Goal: Find specific page/section: Find specific page/section

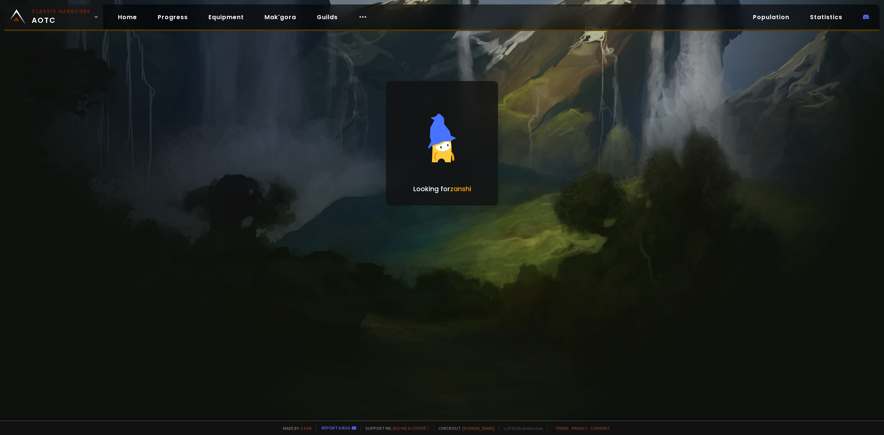
click at [52, 19] on span "Classic Hardcore AOTC" at bounding box center [61, 17] width 59 height 18
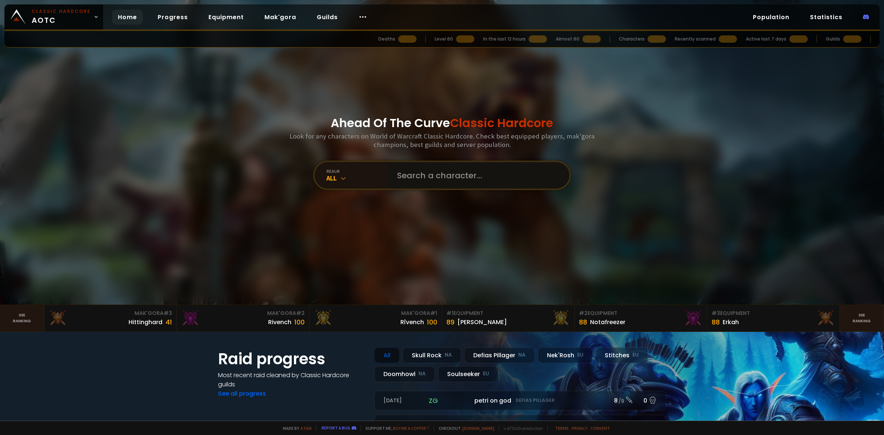
click at [448, 175] on input "text" at bounding box center [477, 175] width 168 height 27
paste input "[PERSON_NAME]"
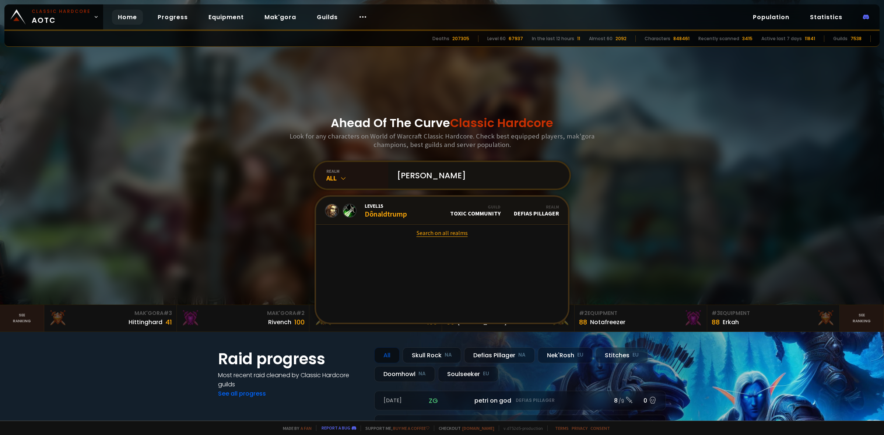
type input "[PERSON_NAME]"
click at [453, 229] on link "Search on all realms" at bounding box center [442, 233] width 252 height 16
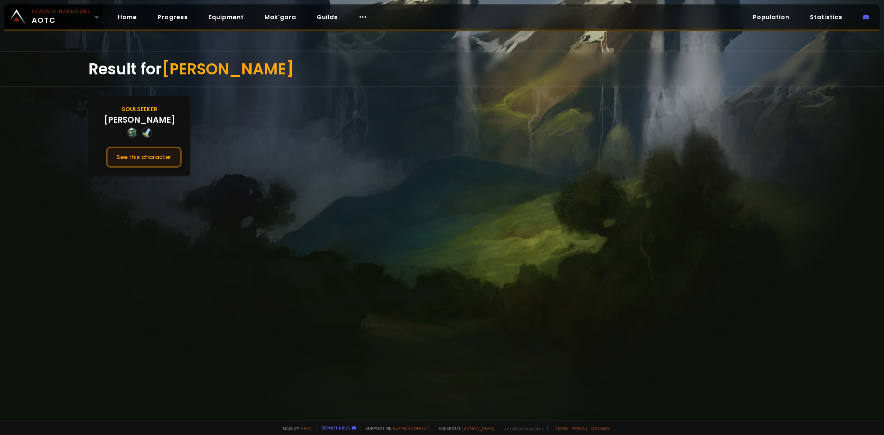
click at [155, 147] on button "See this character" at bounding box center [143, 157] width 75 height 21
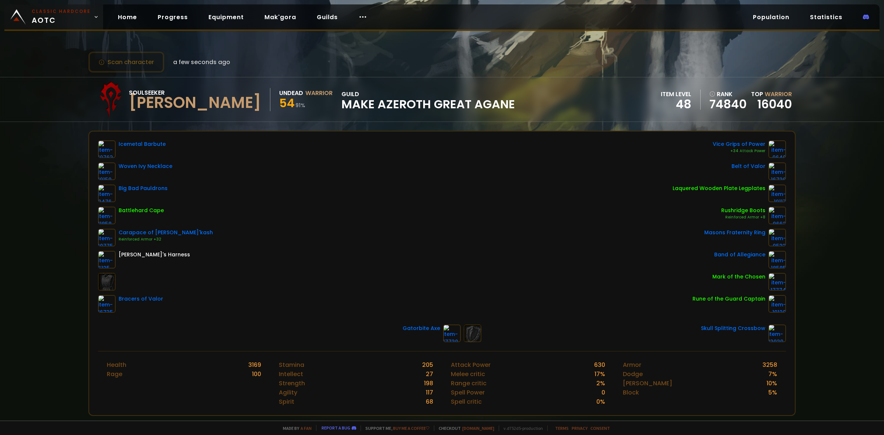
click at [47, 17] on span "Classic Hardcore AOTC" at bounding box center [61, 17] width 59 height 18
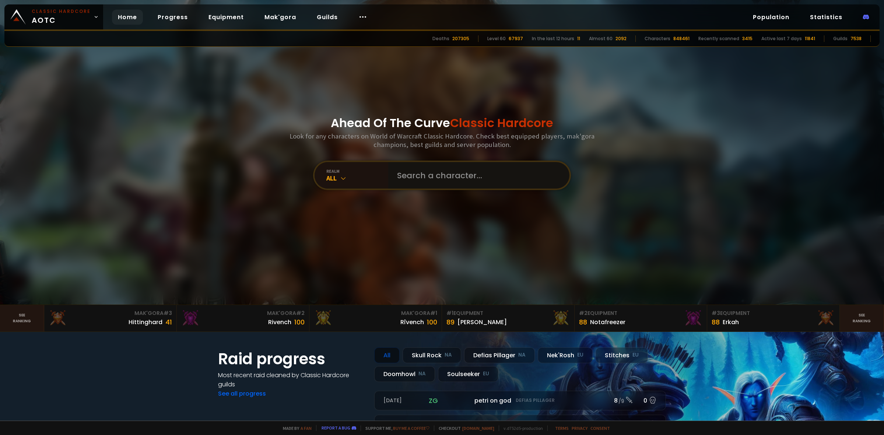
click at [459, 179] on input "text" at bounding box center [477, 175] width 168 height 27
paste input "Liehujashock"
type input "Liehujashock"
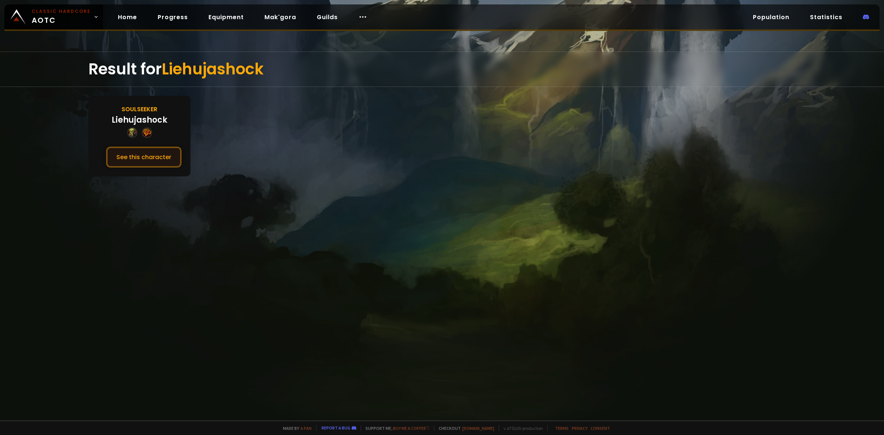
click at [159, 156] on button "See this character" at bounding box center [143, 157] width 75 height 21
